Goal: Navigation & Orientation: Go to known website

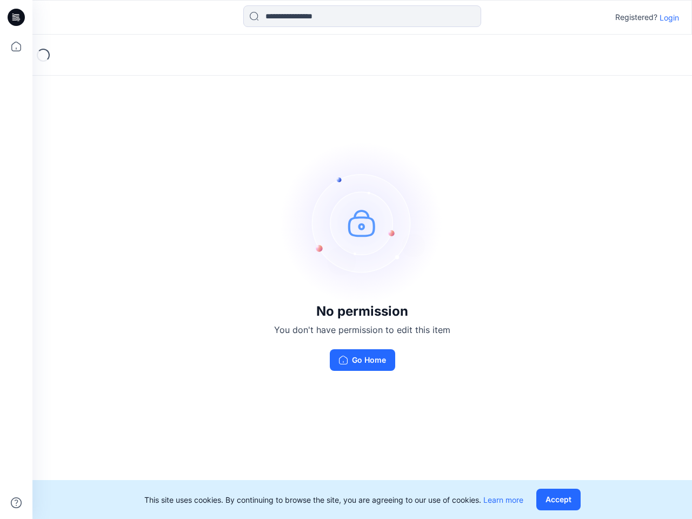
click at [346, 260] on img at bounding box center [362, 223] width 162 height 162
click at [17, 17] on icon at bounding box center [18, 17] width 4 height 1
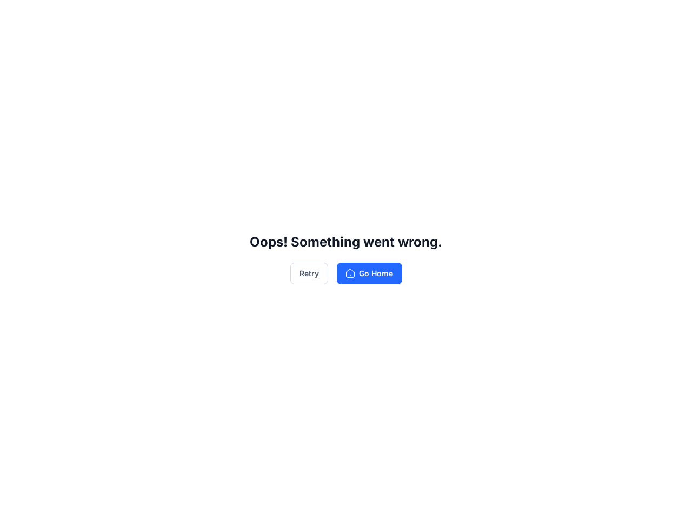
click at [16, 47] on div "Oops! Something went wrong. Retry Go Home" at bounding box center [346, 259] width 692 height 519
click at [16, 503] on div "Oops! Something went wrong. Retry Go Home" at bounding box center [346, 259] width 692 height 519
click at [362, 16] on div "Oops! Something went wrong. Retry Go Home" at bounding box center [346, 259] width 692 height 519
click at [670, 17] on div "Oops! Something went wrong. Retry Go Home" at bounding box center [346, 259] width 692 height 519
click at [561, 500] on div "Oops! Something went wrong. Retry Go Home" at bounding box center [346, 259] width 692 height 519
